Goal: Find specific page/section: Find specific page/section

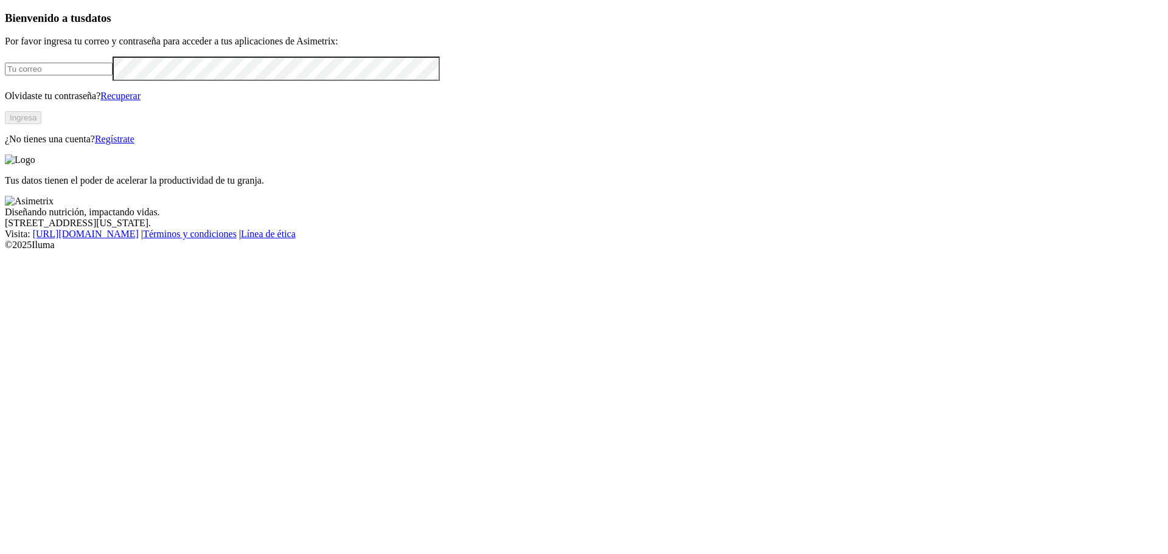
type input "[PERSON_NAME][EMAIL_ADDRESS][PERSON_NAME][DOMAIN_NAME]"
click at [41, 124] on button "Ingresa" at bounding box center [23, 117] width 37 height 13
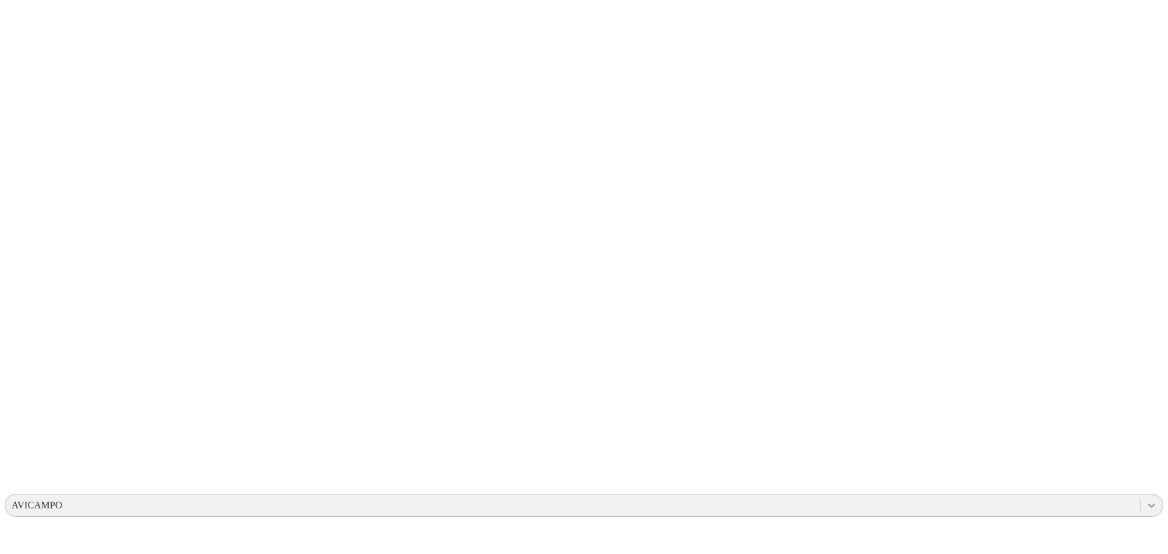
click at [1146, 500] on icon at bounding box center [1152, 506] width 12 height 12
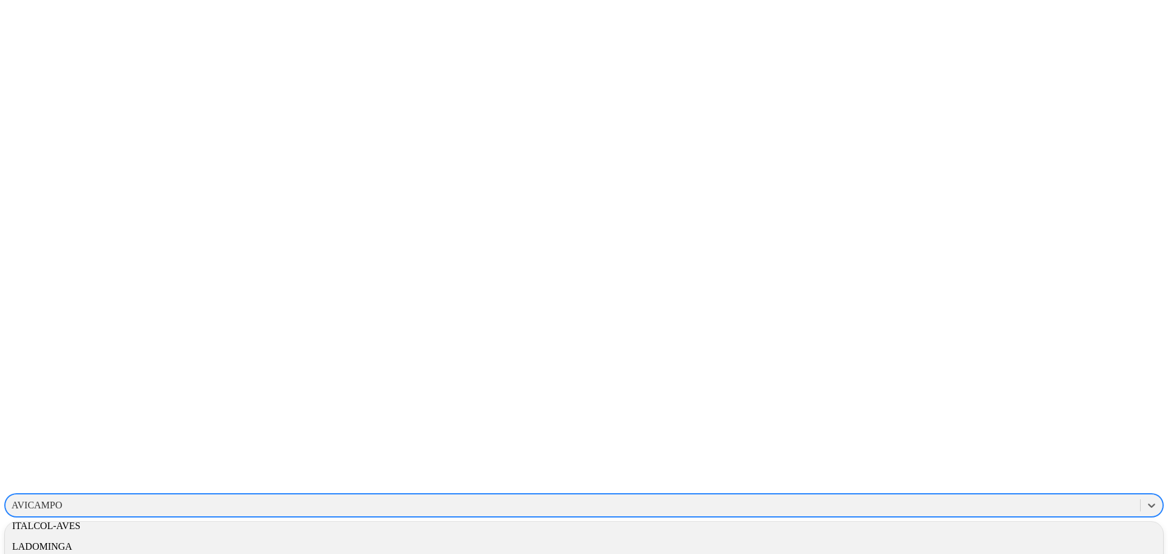
scroll to position [616, 0]
